Goal: Task Accomplishment & Management: Complete application form

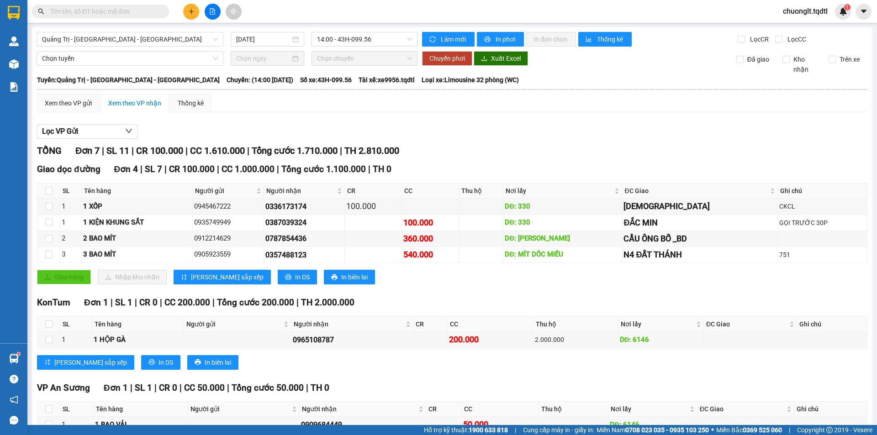
scroll to position [140, 0]
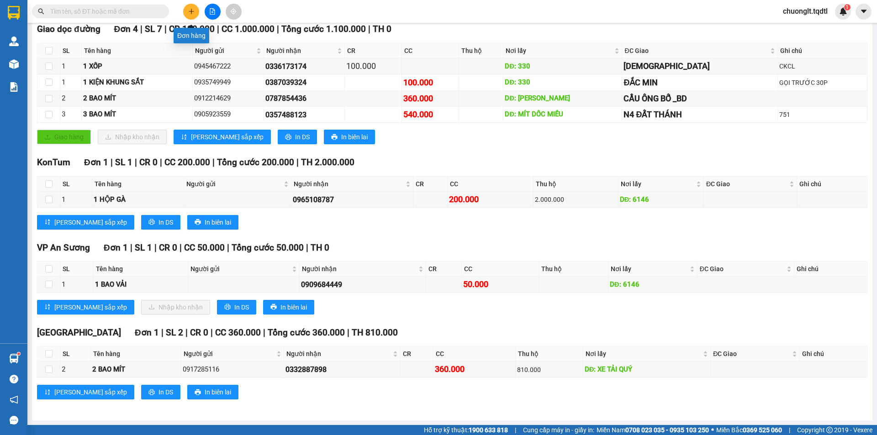
click at [191, 15] on button at bounding box center [191, 12] width 16 height 16
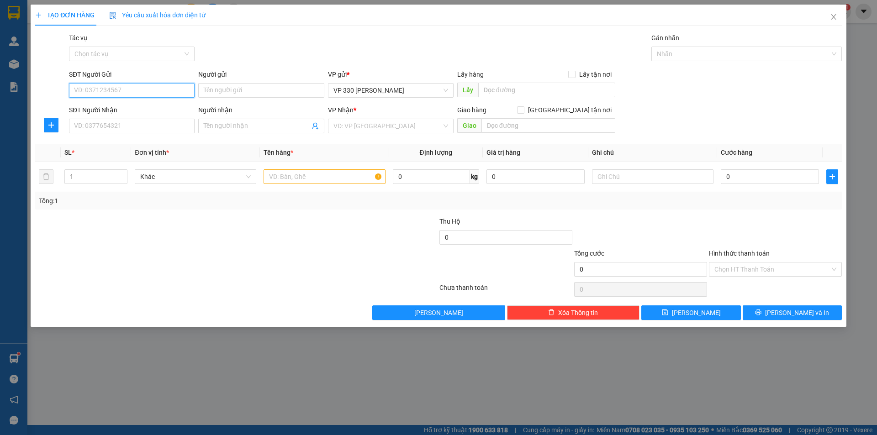
click at [120, 90] on input "SĐT Người Gửi" at bounding box center [132, 90] width 126 height 15
click at [117, 126] on input "SĐT Người Nhận" at bounding box center [132, 126] width 126 height 15
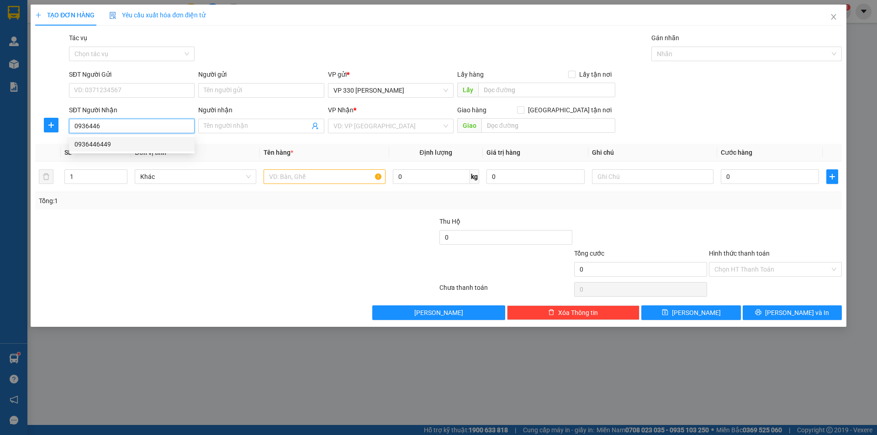
click at [108, 142] on div "0936446449" at bounding box center [131, 144] width 115 height 10
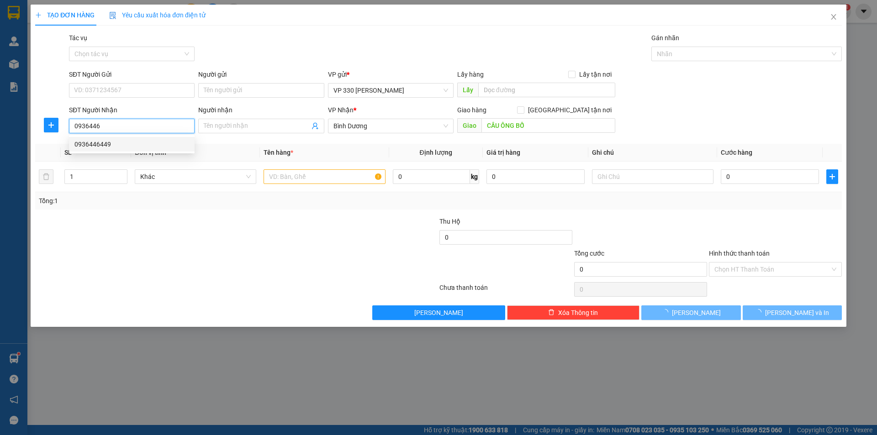
type input "0936446449"
type input "CẦU ÔNG BỐ"
type input "360.000"
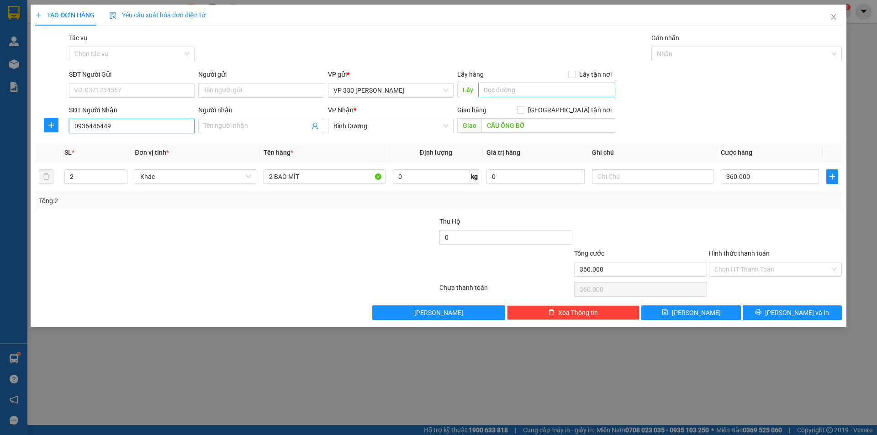
type input "0936446449"
click at [531, 94] on input "text" at bounding box center [546, 90] width 137 height 15
type input "XE TẢI Q"
click at [657, 178] on input "text" at bounding box center [652, 176] width 121 height 15
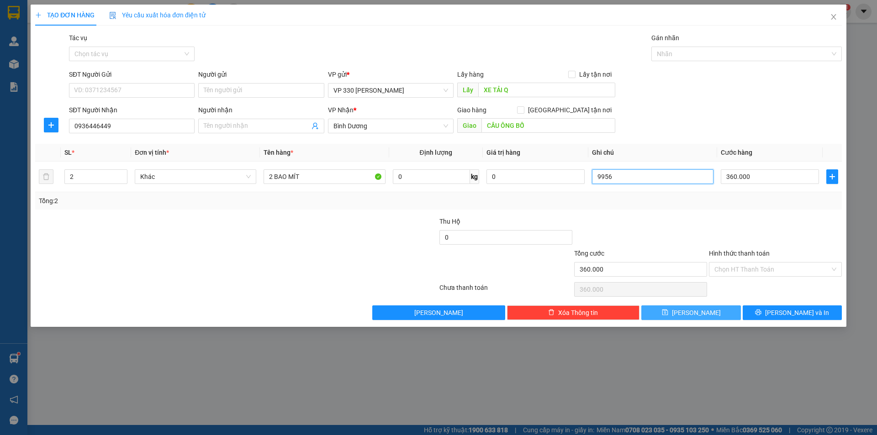
type input "9956"
click at [688, 316] on button "[PERSON_NAME]" at bounding box center [690, 312] width 99 height 15
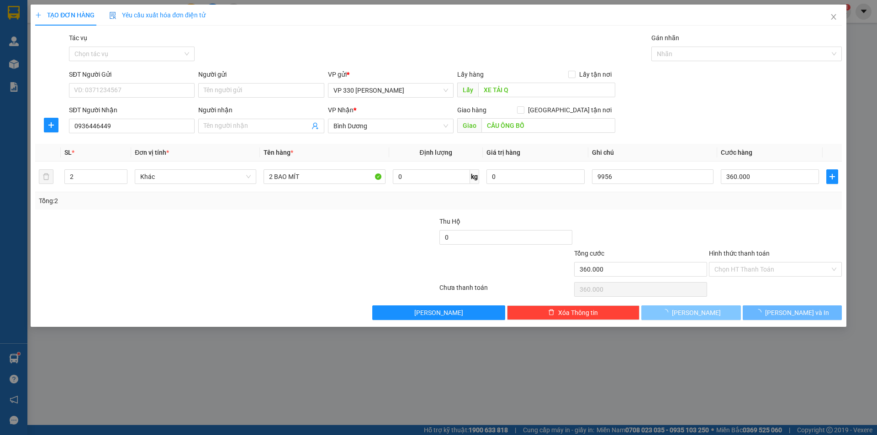
type input "0"
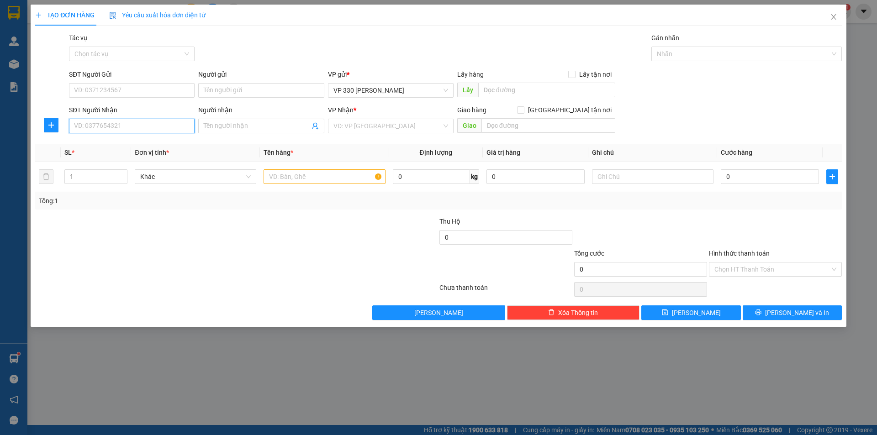
click at [101, 122] on input "SĐT Người Nhận" at bounding box center [132, 126] width 126 height 15
click at [109, 143] on div "0967089179" at bounding box center [131, 144] width 115 height 10
type input "0967089179"
type input "N4 [PERSON_NAME]"
type input "540.000"
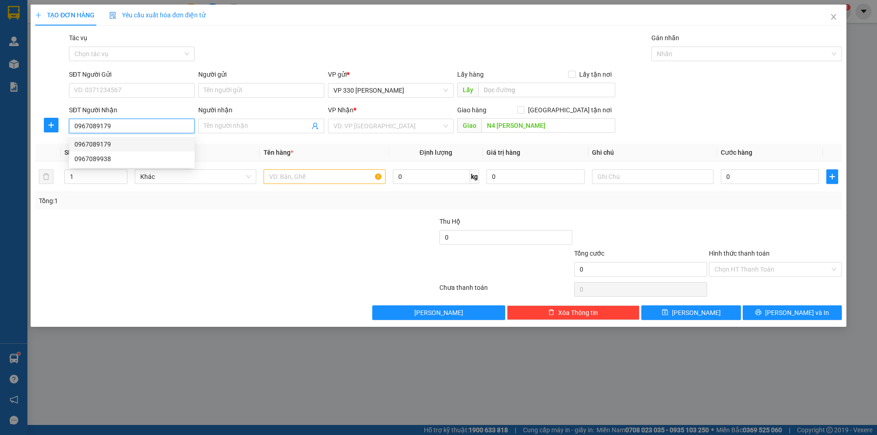
type input "540.000"
type input "0967089179"
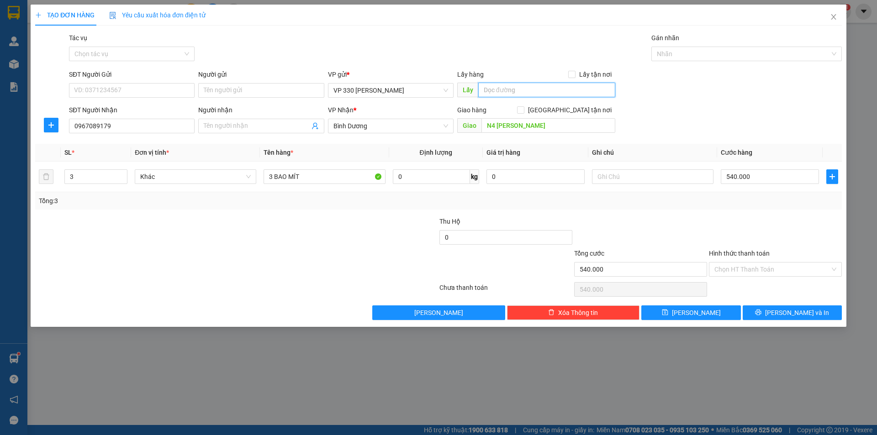
click at [516, 91] on input "text" at bounding box center [546, 90] width 137 height 15
type input "XE TAI Q"
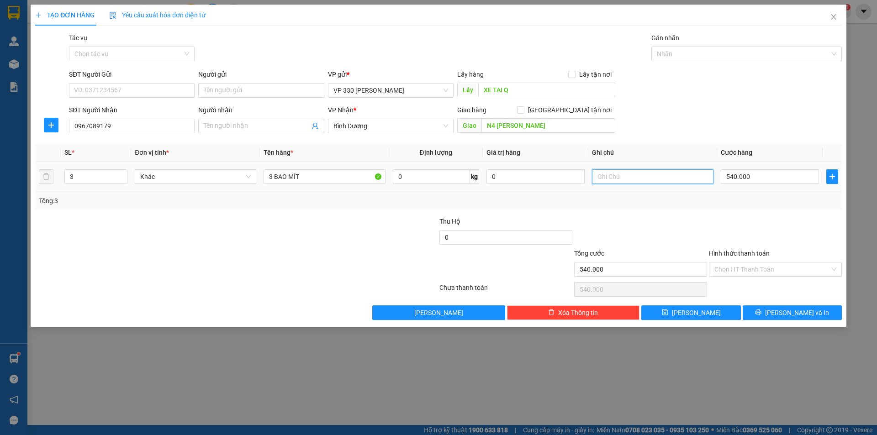
click at [653, 177] on input "text" at bounding box center [652, 176] width 121 height 15
type input "9956"
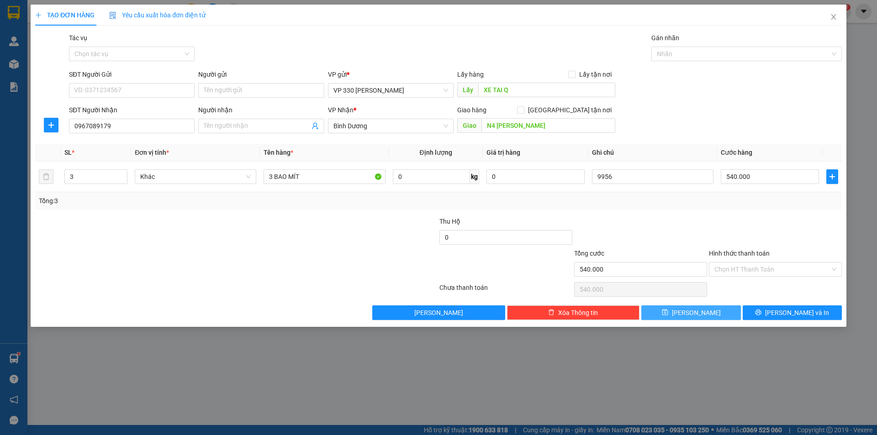
click at [668, 309] on icon "save" at bounding box center [665, 312] width 6 height 6
type input "0"
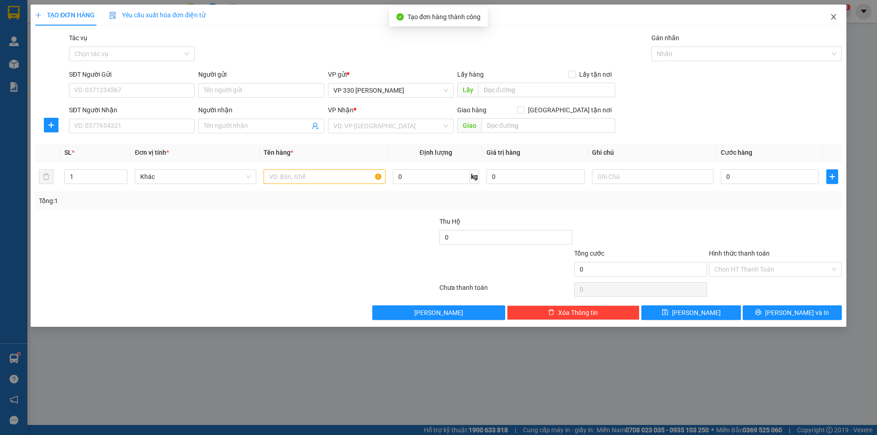
click at [832, 16] on icon "close" at bounding box center [833, 16] width 7 height 7
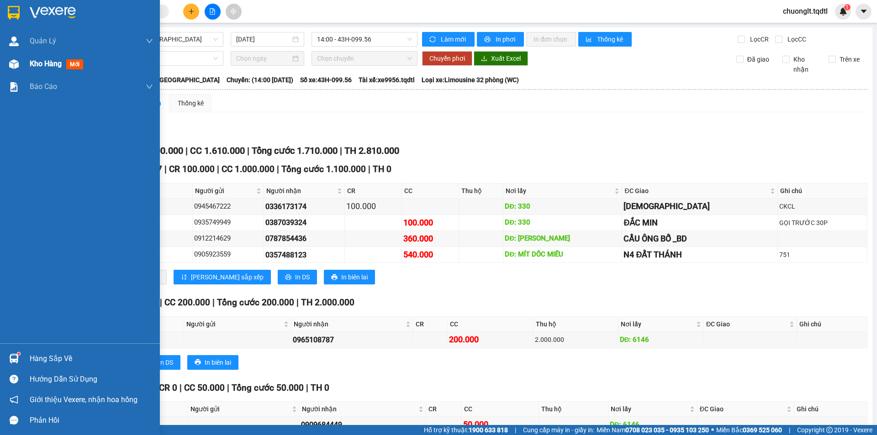
click at [37, 64] on span "Kho hàng" at bounding box center [46, 63] width 32 height 9
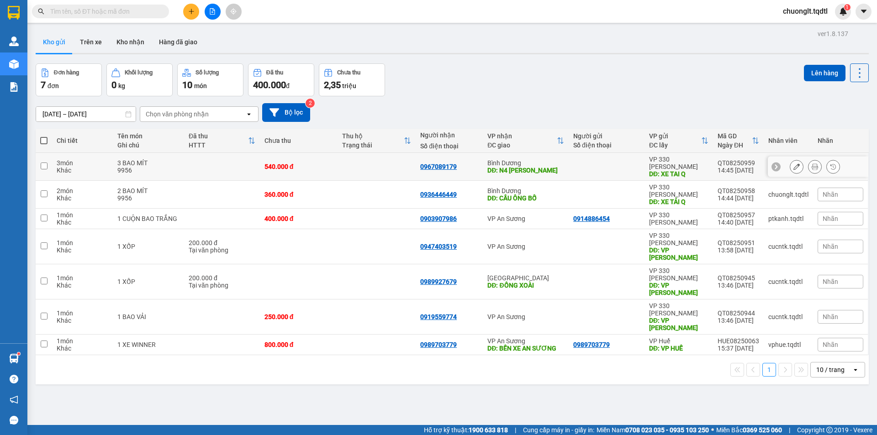
click at [42, 163] on input "checkbox" at bounding box center [44, 166] width 7 height 7
checkbox input "true"
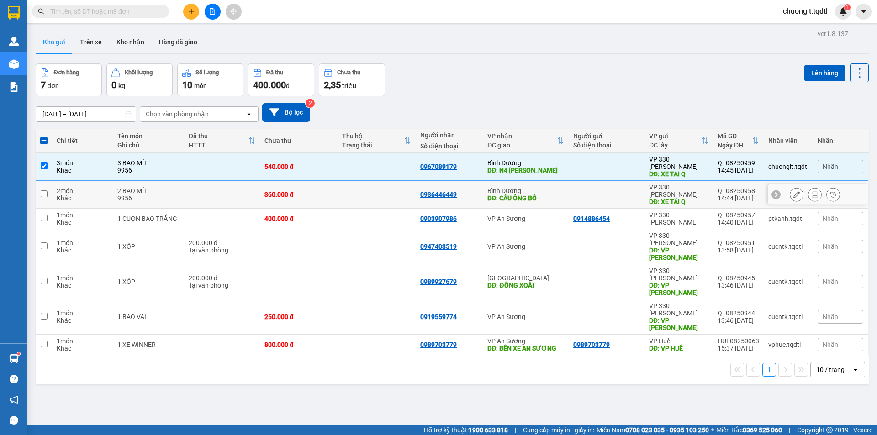
click at [41, 190] on input "checkbox" at bounding box center [44, 193] width 7 height 7
checkbox input "true"
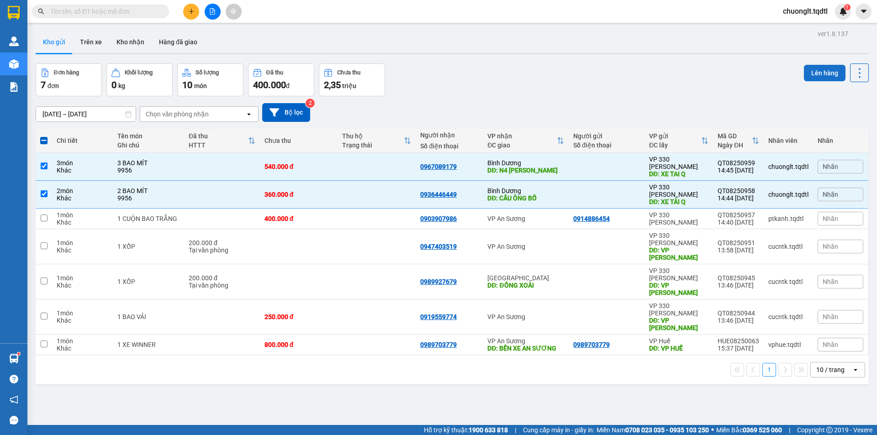
click at [809, 73] on button "Lên hàng" at bounding box center [825, 73] width 42 height 16
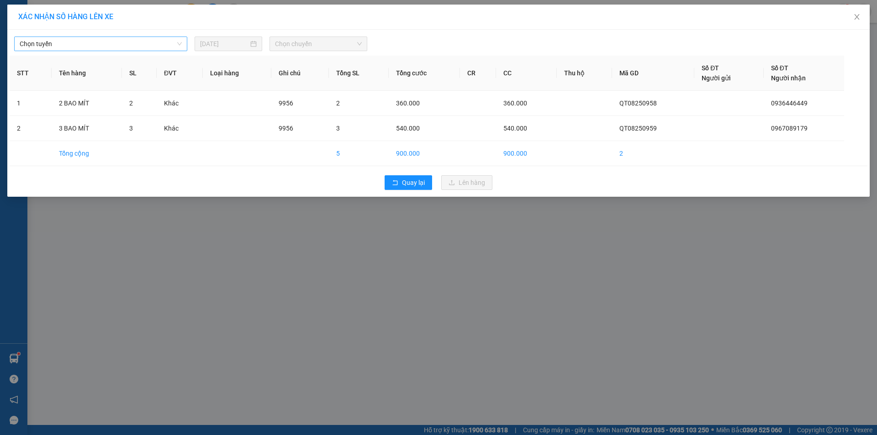
click at [166, 44] on span "Chọn tuyến" at bounding box center [101, 44] width 162 height 14
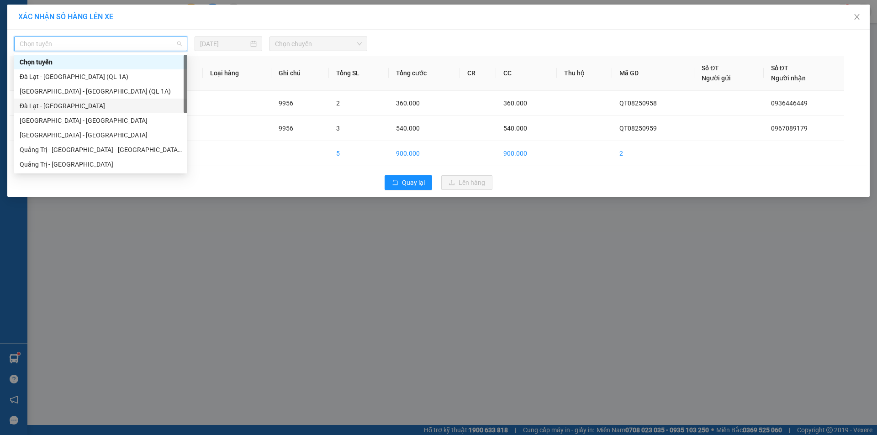
scroll to position [46, 0]
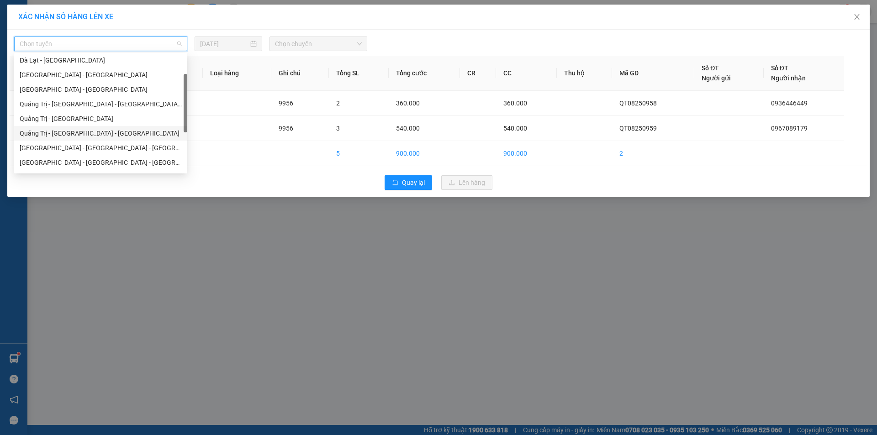
click at [148, 134] on div "Quảng Trị - [GEOGRAPHIC_DATA] - [GEOGRAPHIC_DATA]" at bounding box center [101, 133] width 162 height 10
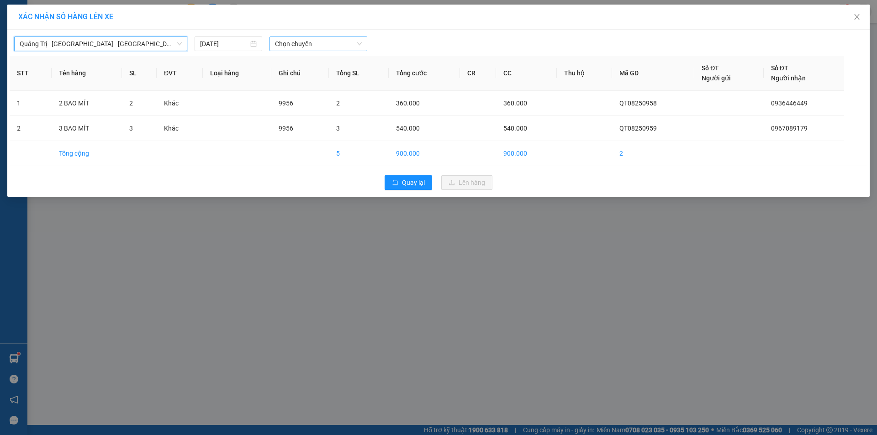
click at [335, 44] on span "Chọn chuyến" at bounding box center [318, 44] width 87 height 14
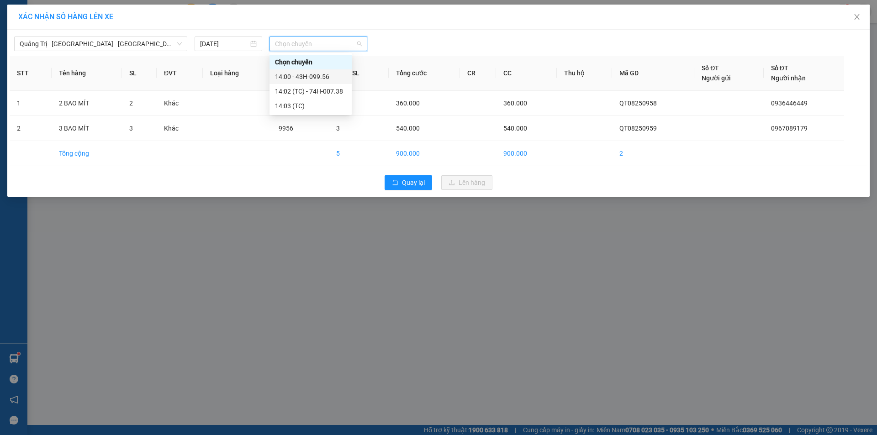
click at [322, 74] on div "14:00 - 43H-099.56" at bounding box center [310, 77] width 71 height 10
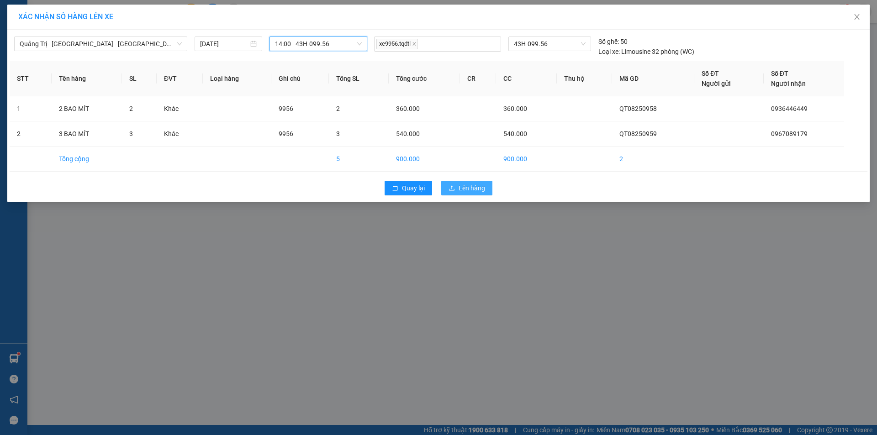
click at [469, 189] on span "Lên hàng" at bounding box center [471, 188] width 26 height 10
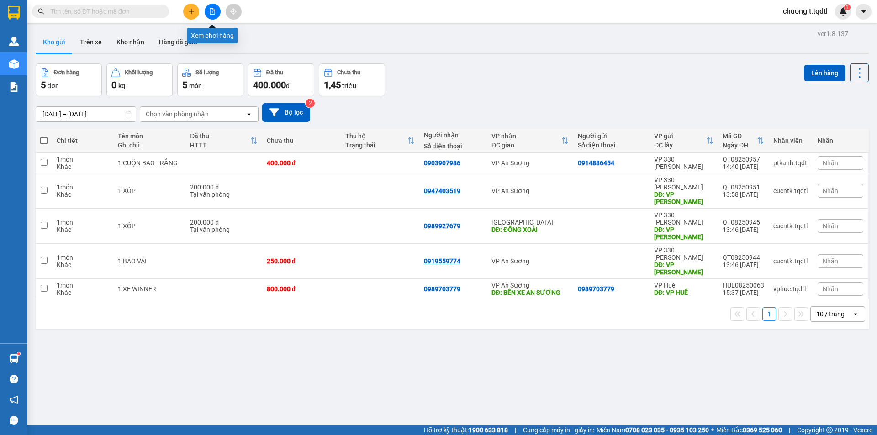
click at [215, 14] on icon "file-add" at bounding box center [212, 11] width 6 height 6
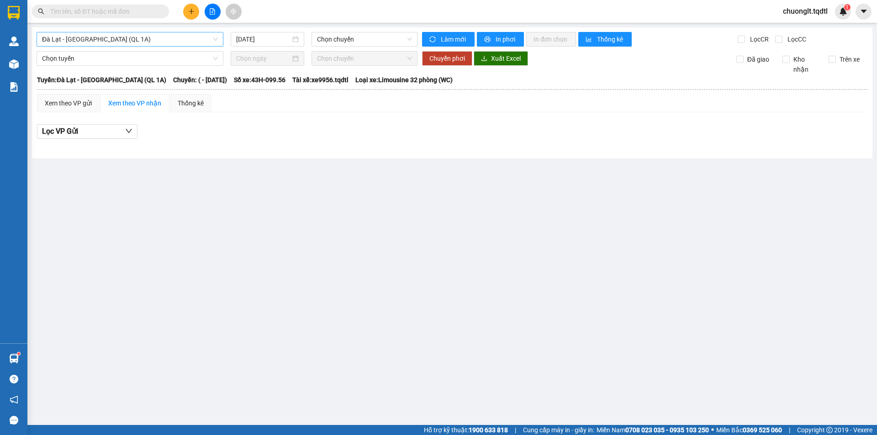
click at [166, 34] on span "Đà Lạt - [GEOGRAPHIC_DATA] (QL 1A)" at bounding box center [130, 39] width 176 height 14
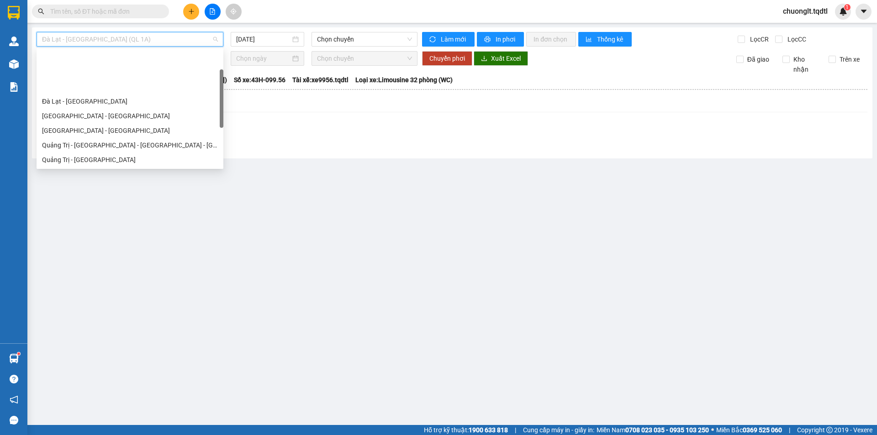
scroll to position [46, 0]
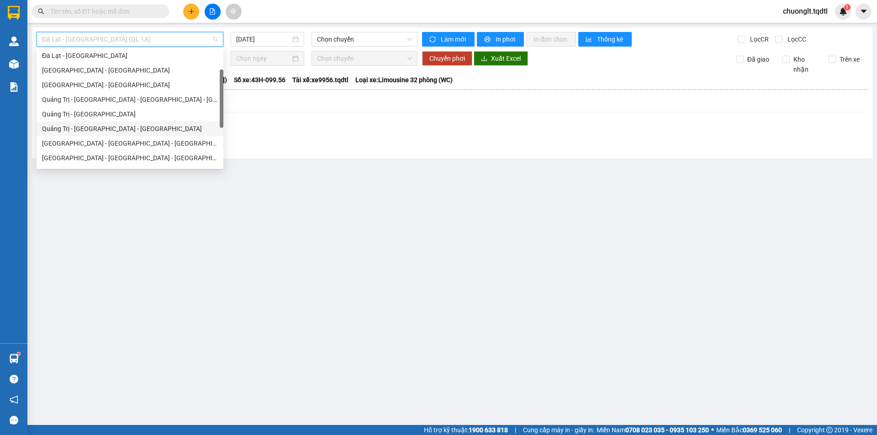
click at [132, 125] on div "Quảng Trị - [GEOGRAPHIC_DATA] - [GEOGRAPHIC_DATA]" at bounding box center [130, 129] width 176 height 10
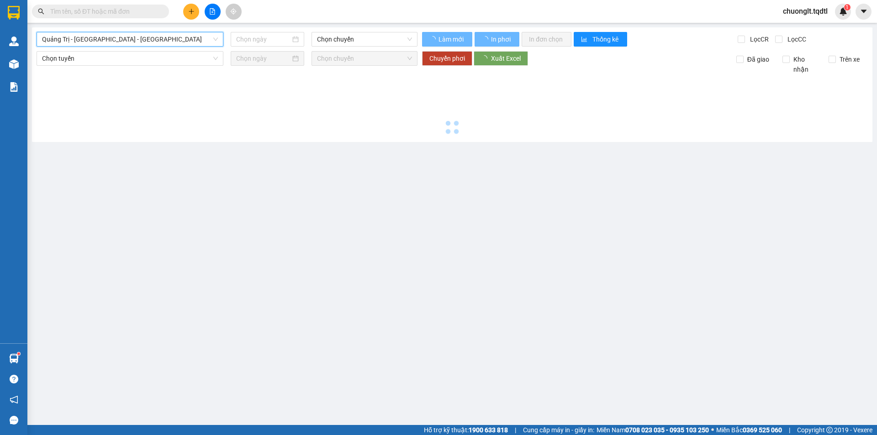
type input "[DATE]"
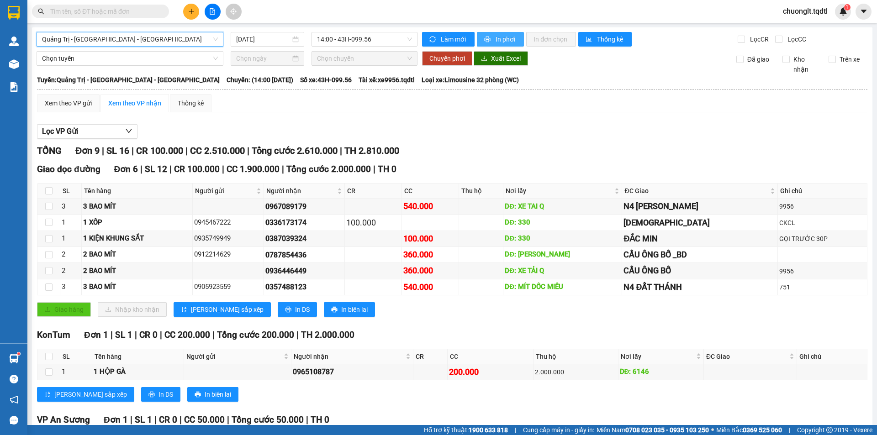
click at [500, 37] on span "In phơi" at bounding box center [505, 39] width 21 height 10
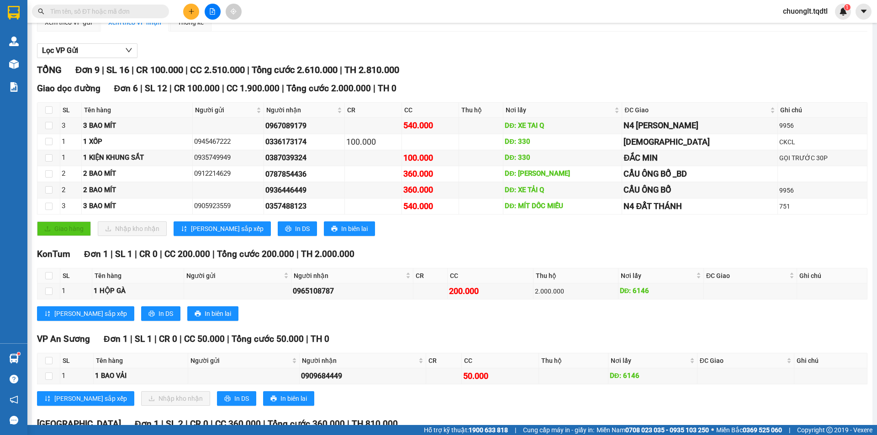
scroll to position [172, 0]
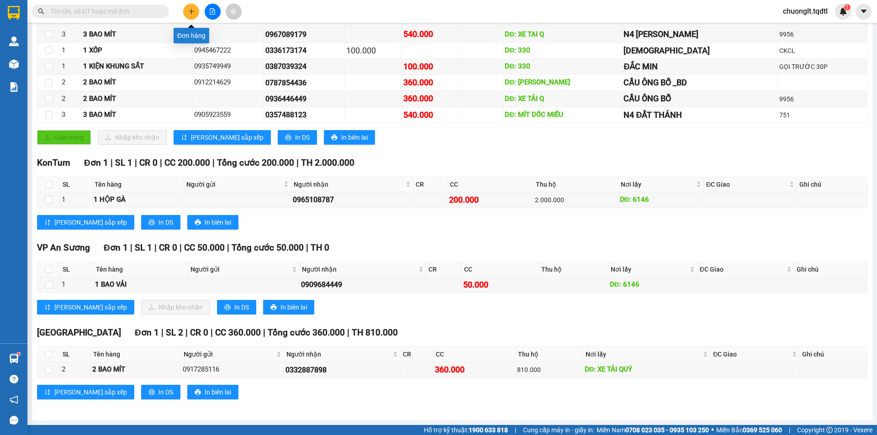
click at [195, 12] on button at bounding box center [191, 12] width 16 height 16
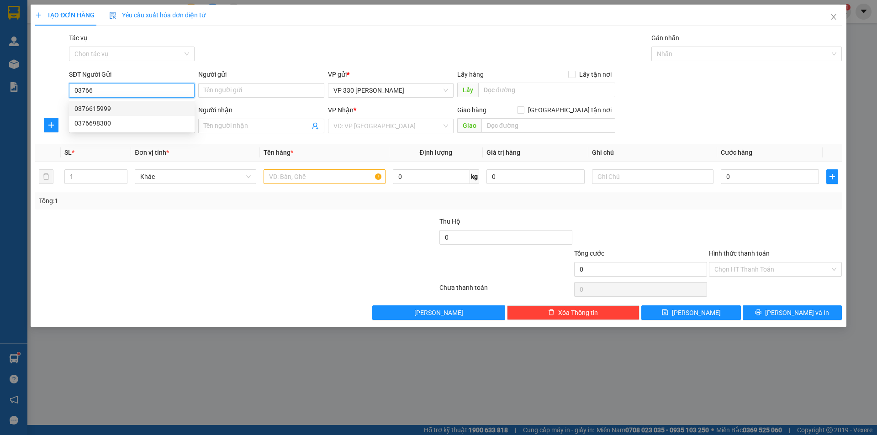
click at [123, 108] on div "0376615999" at bounding box center [131, 109] width 115 height 10
type input "0376615999"
type input "XE TAI BỐC"
type input "0975780421"
type input "TRỰC AN SƯƠNG"
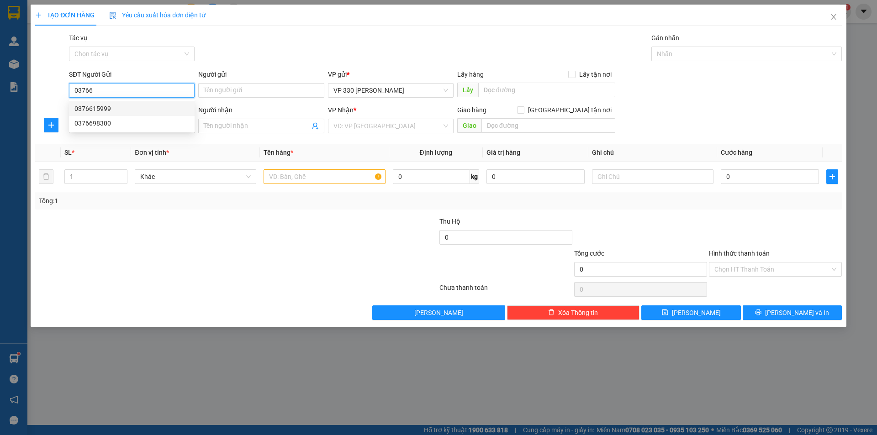
type input "VPQ12"
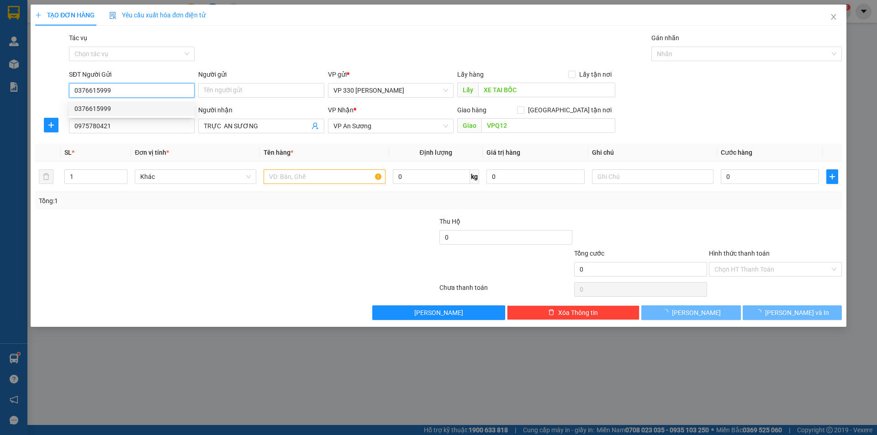
type input "900.000"
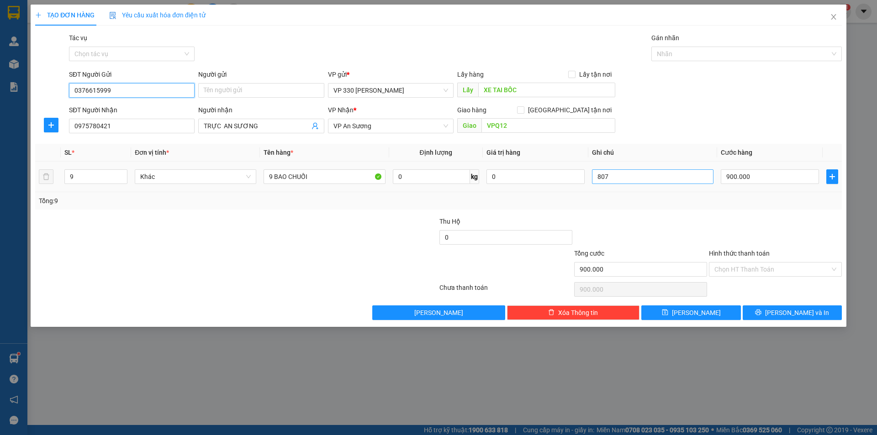
type input "0376615999"
click at [633, 179] on input "807" at bounding box center [652, 176] width 121 height 15
click at [633, 180] on input "807" at bounding box center [652, 176] width 121 height 15
type input "738"
click at [785, 266] on input "Hình thức thanh toán" at bounding box center [772, 270] width 116 height 14
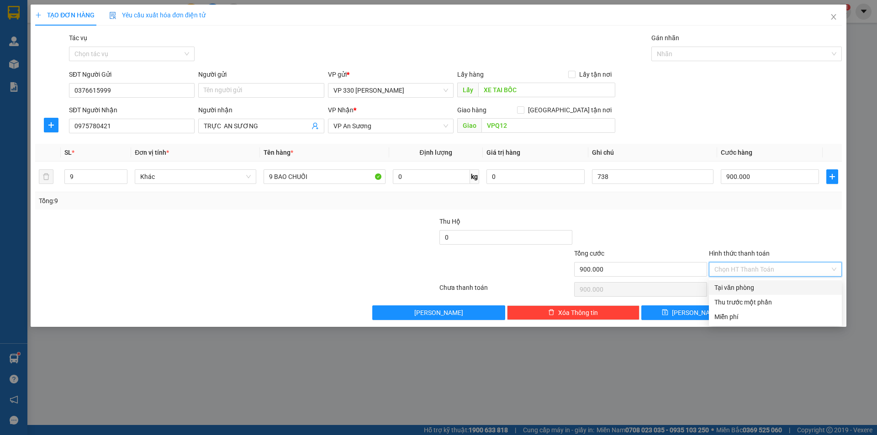
click at [751, 285] on div "Tại văn phòng" at bounding box center [775, 288] width 122 height 10
type input "0"
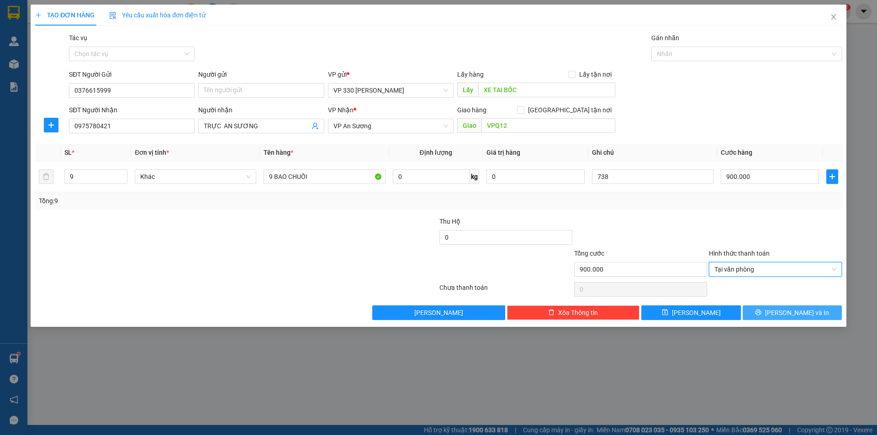
click at [772, 308] on button "[PERSON_NAME] và In" at bounding box center [791, 312] width 99 height 15
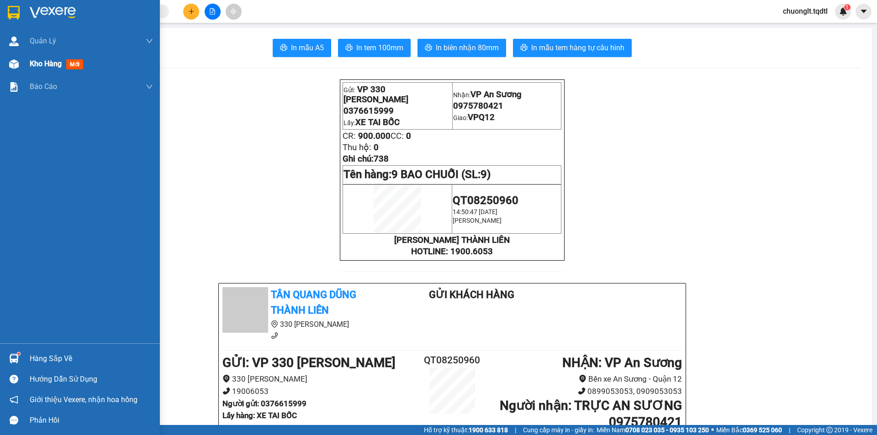
click at [40, 60] on span "Kho hàng" at bounding box center [46, 63] width 32 height 9
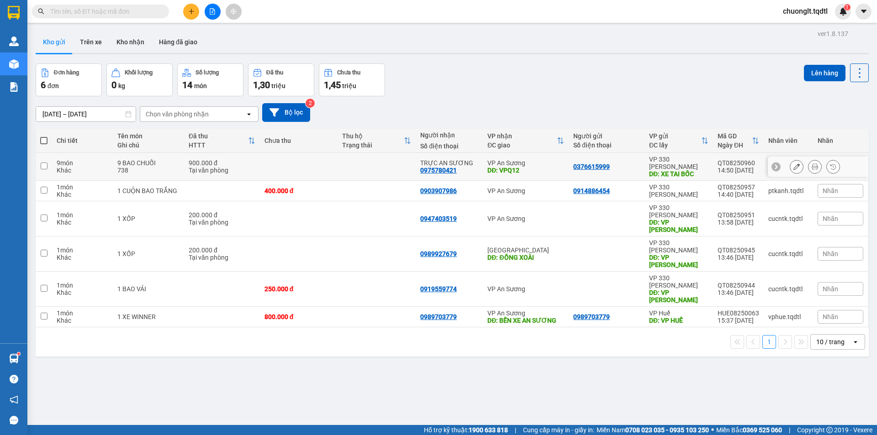
click at [42, 163] on input "checkbox" at bounding box center [44, 166] width 7 height 7
checkbox input "true"
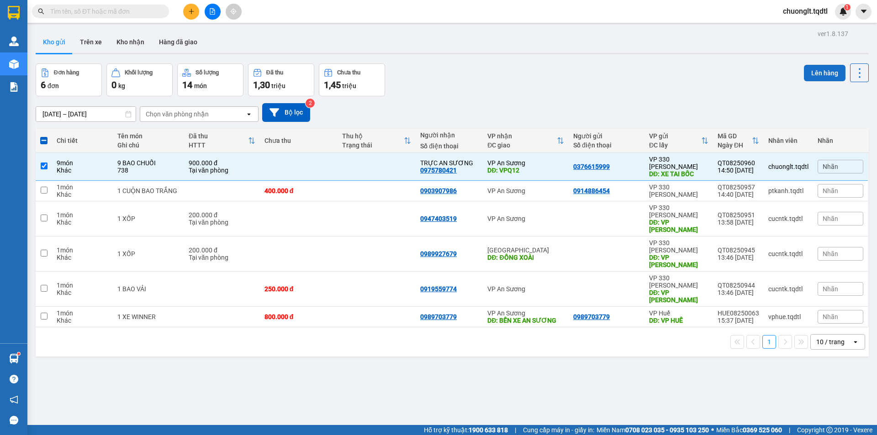
click at [815, 72] on button "Lên hàng" at bounding box center [825, 73] width 42 height 16
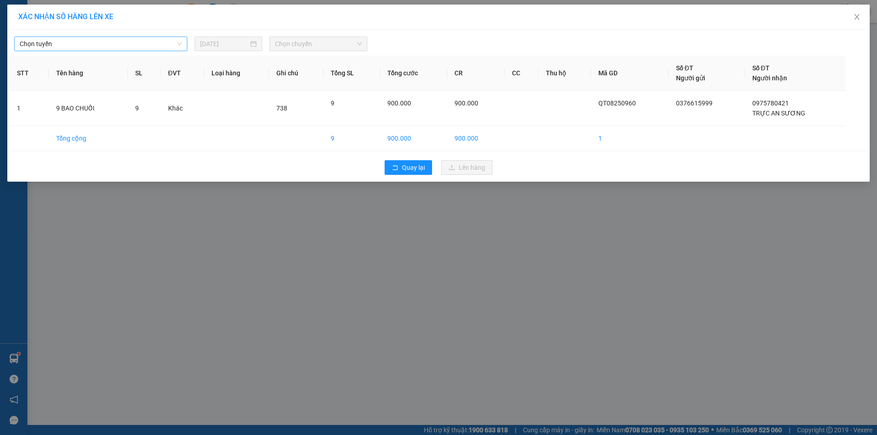
click at [155, 43] on span "Chọn tuyến" at bounding box center [101, 44] width 162 height 14
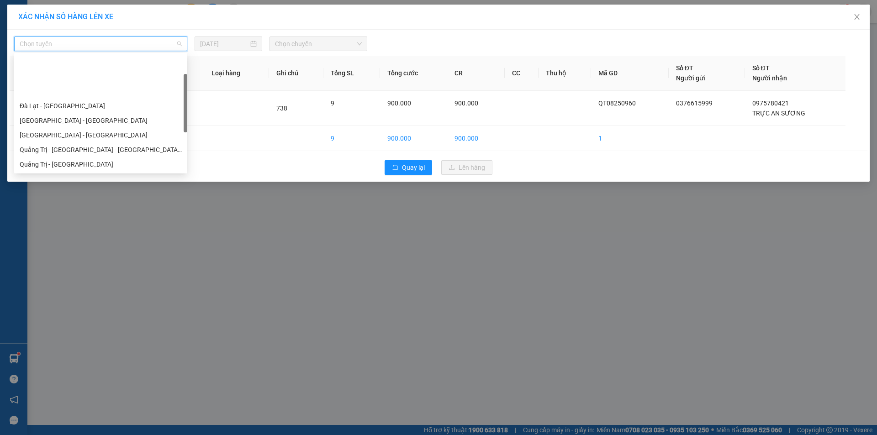
scroll to position [46, 0]
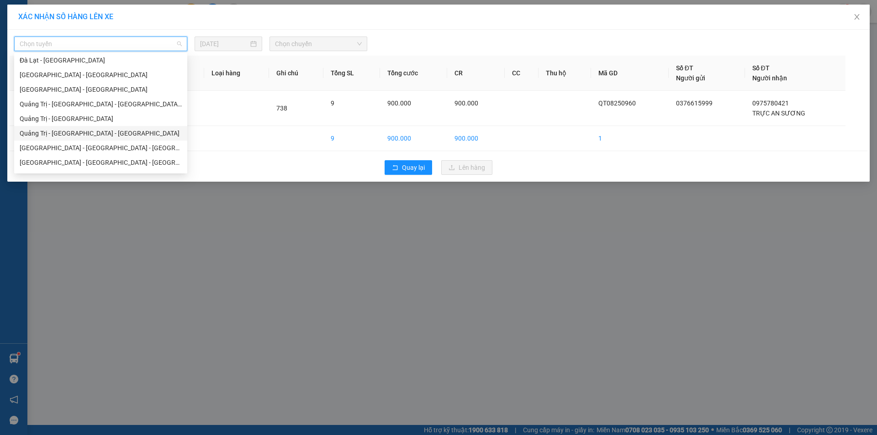
click at [107, 130] on div "Quảng Trị - [GEOGRAPHIC_DATA] - [GEOGRAPHIC_DATA]" at bounding box center [101, 133] width 162 height 10
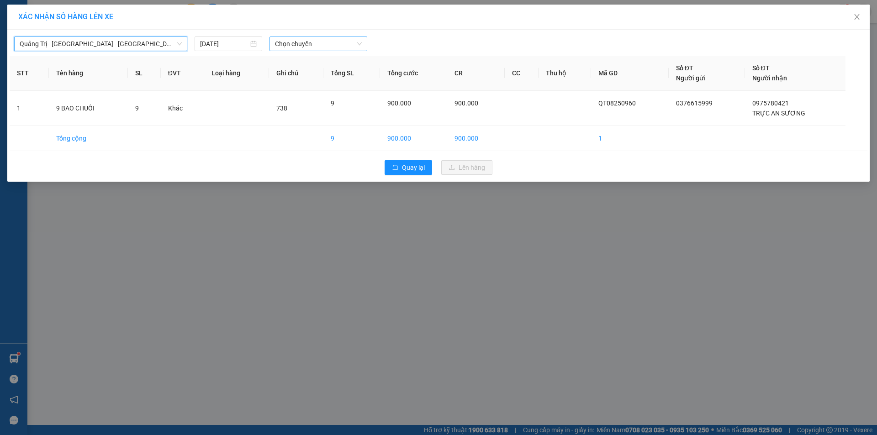
click at [337, 43] on span "Chọn chuyến" at bounding box center [318, 44] width 87 height 14
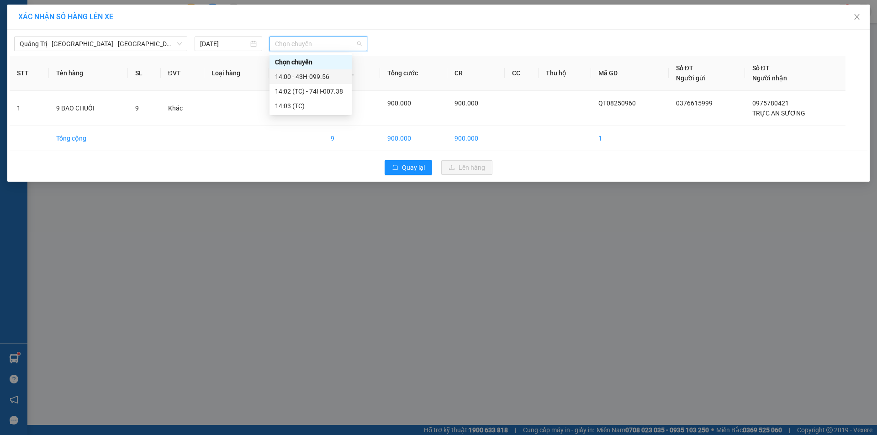
click at [330, 78] on div "14:00 - 43H-099.56" at bounding box center [310, 77] width 71 height 10
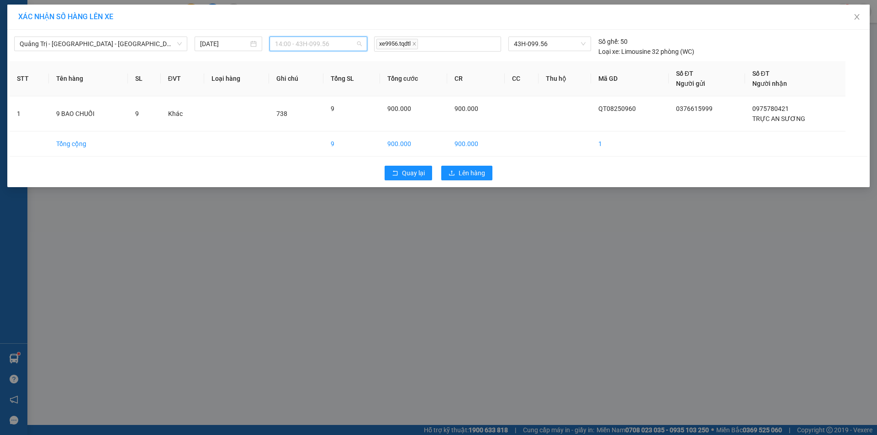
click at [346, 43] on span "14:00 - 43H-099.56" at bounding box center [318, 44] width 87 height 14
click at [324, 90] on div "14:02 (TC) - 74H-007.38" at bounding box center [310, 91] width 71 height 10
click at [465, 169] on span "Lên hàng" at bounding box center [471, 173] width 26 height 10
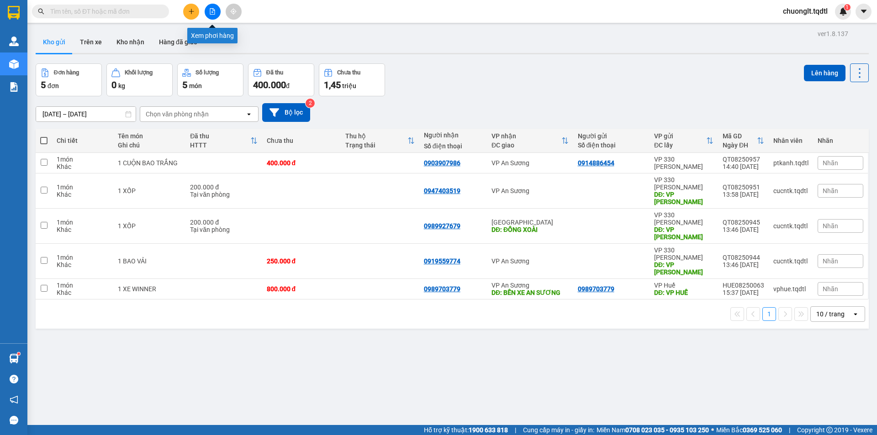
click at [213, 10] on icon "file-add" at bounding box center [212, 11] width 5 height 6
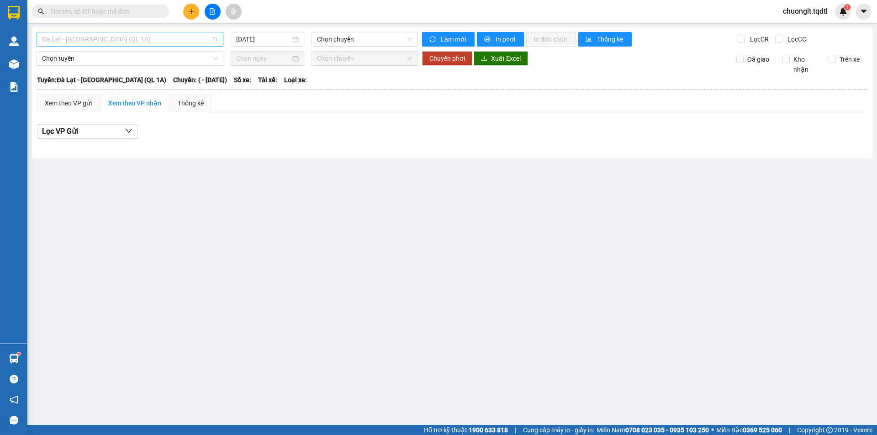
click at [205, 35] on span "Đà Lạt - [GEOGRAPHIC_DATA] (QL 1A)" at bounding box center [130, 39] width 176 height 14
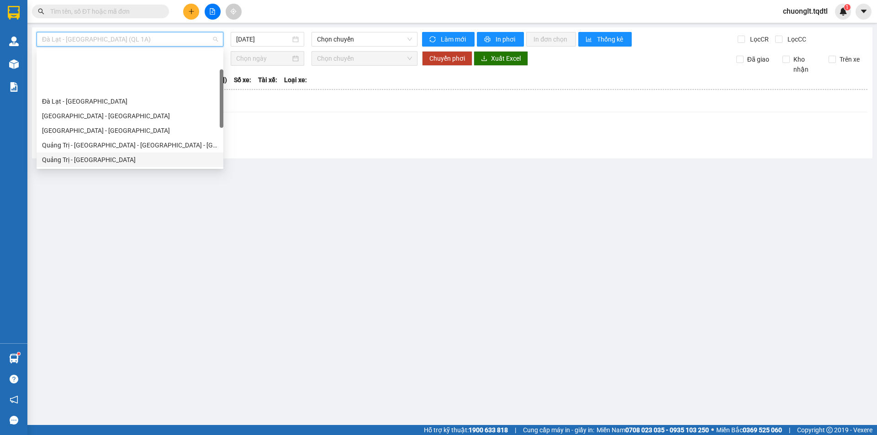
scroll to position [46, 0]
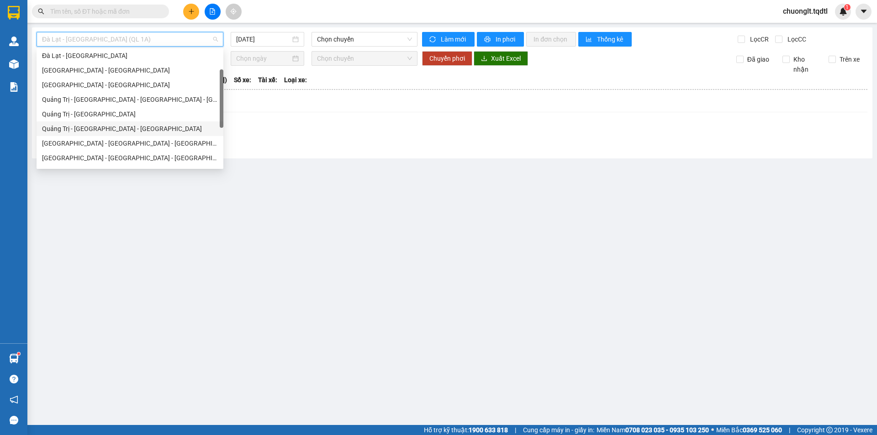
click at [158, 126] on div "Quảng Trị - [GEOGRAPHIC_DATA] - [GEOGRAPHIC_DATA]" at bounding box center [130, 129] width 176 height 10
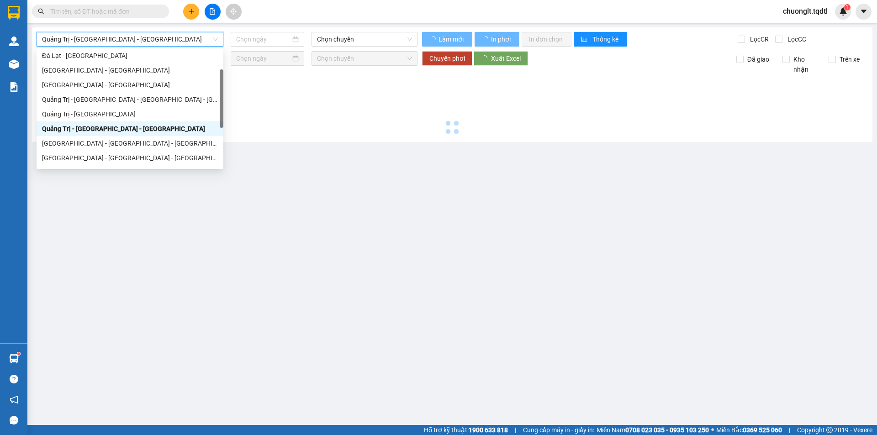
type input "[DATE]"
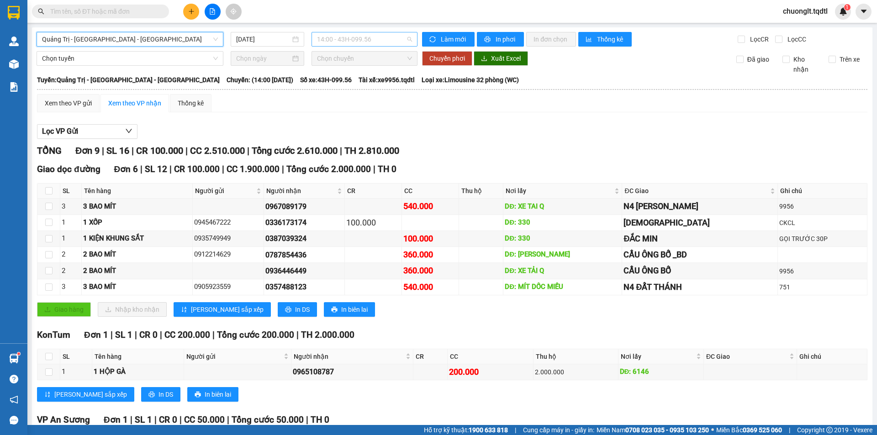
click at [392, 36] on span "14:00 - 43H-099.56" at bounding box center [364, 39] width 95 height 14
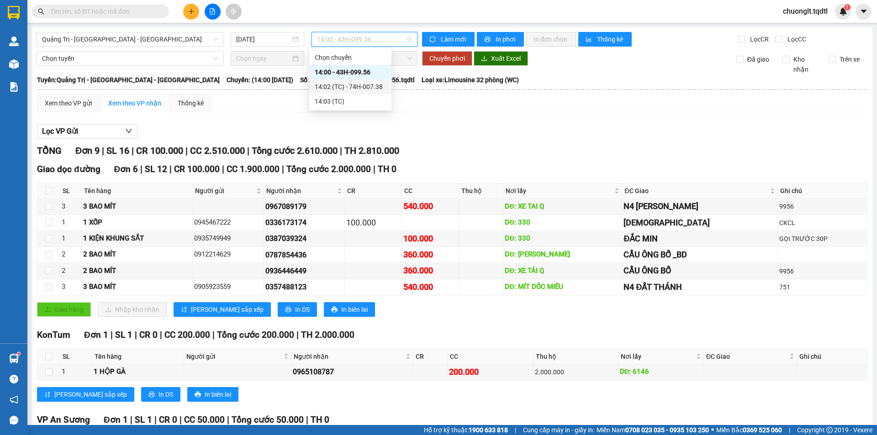
click at [368, 84] on div "14:02 (TC) - 74H-007.38" at bounding box center [350, 87] width 71 height 10
